Goal: Information Seeking & Learning: Learn about a topic

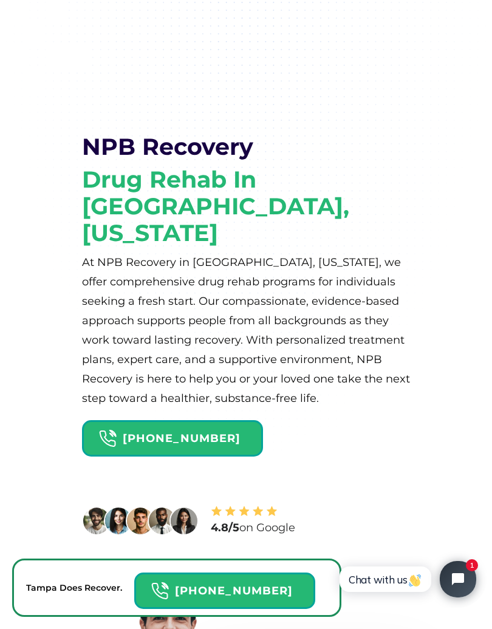
click at [482, 628] on html "Tampa Does Recover. 866-320-7363 Home Programs By Drug This is some text inside…" at bounding box center [246, 314] width 492 height 629
